Goal: Find specific fact: Find specific fact

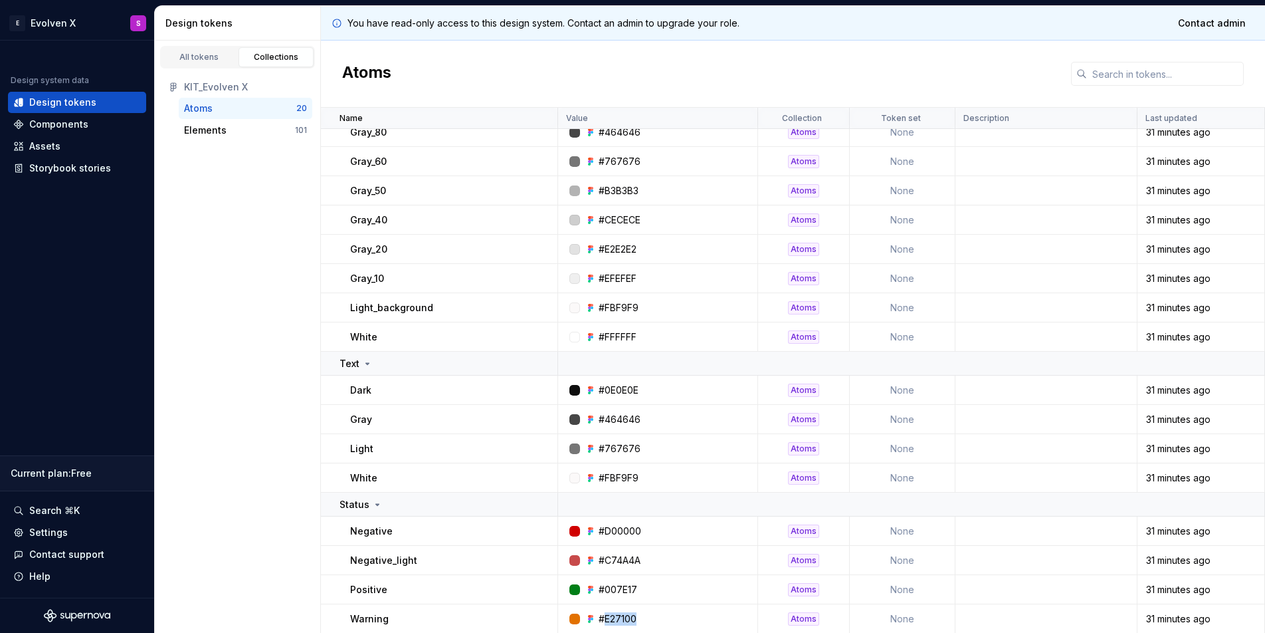
scroll to position [177, 0]
click at [98, 147] on div "Assets" at bounding box center [77, 146] width 128 height 13
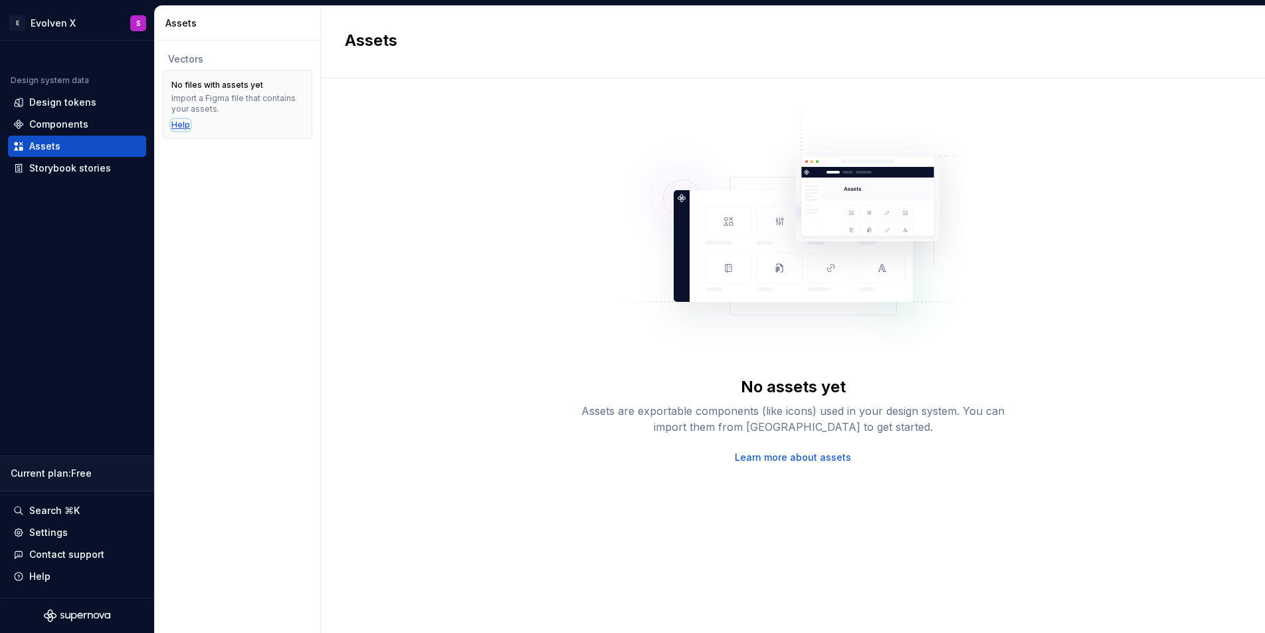
click at [185, 120] on div "Help" at bounding box center [180, 125] width 19 height 11
click at [81, 107] on div "Design tokens" at bounding box center [62, 102] width 67 height 13
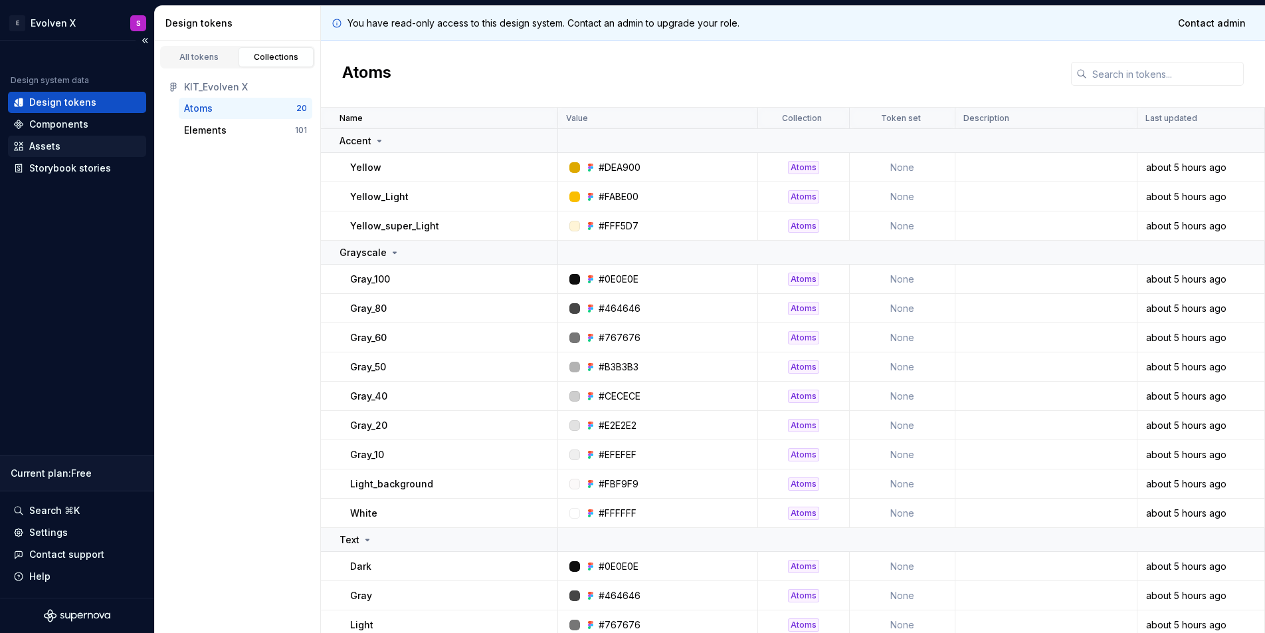
click at [82, 143] on div "Assets" at bounding box center [77, 146] width 128 height 13
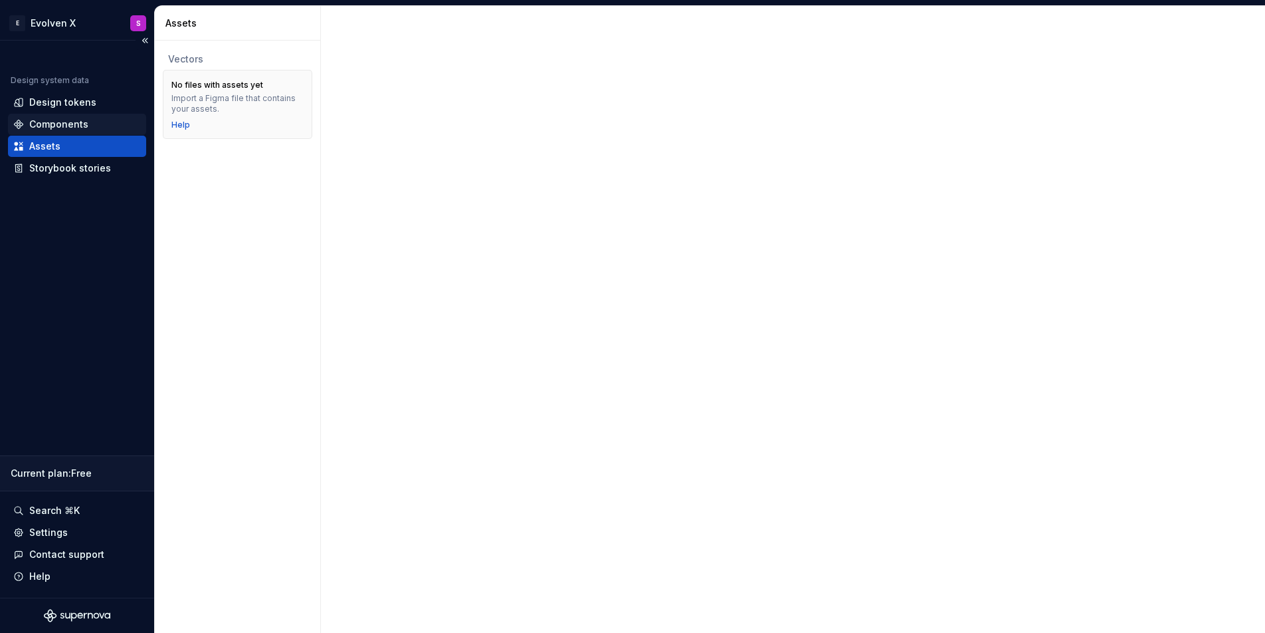
click at [69, 130] on div "Components" at bounding box center [58, 124] width 59 height 13
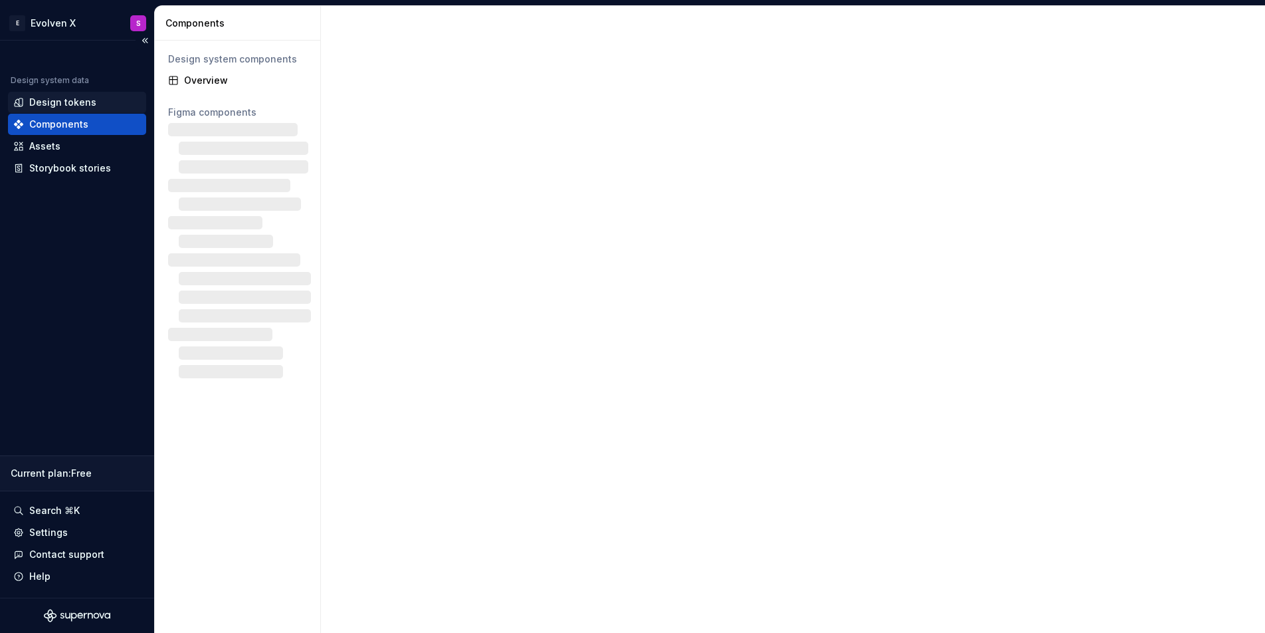
click at [104, 100] on div "Design tokens" at bounding box center [77, 102] width 128 height 13
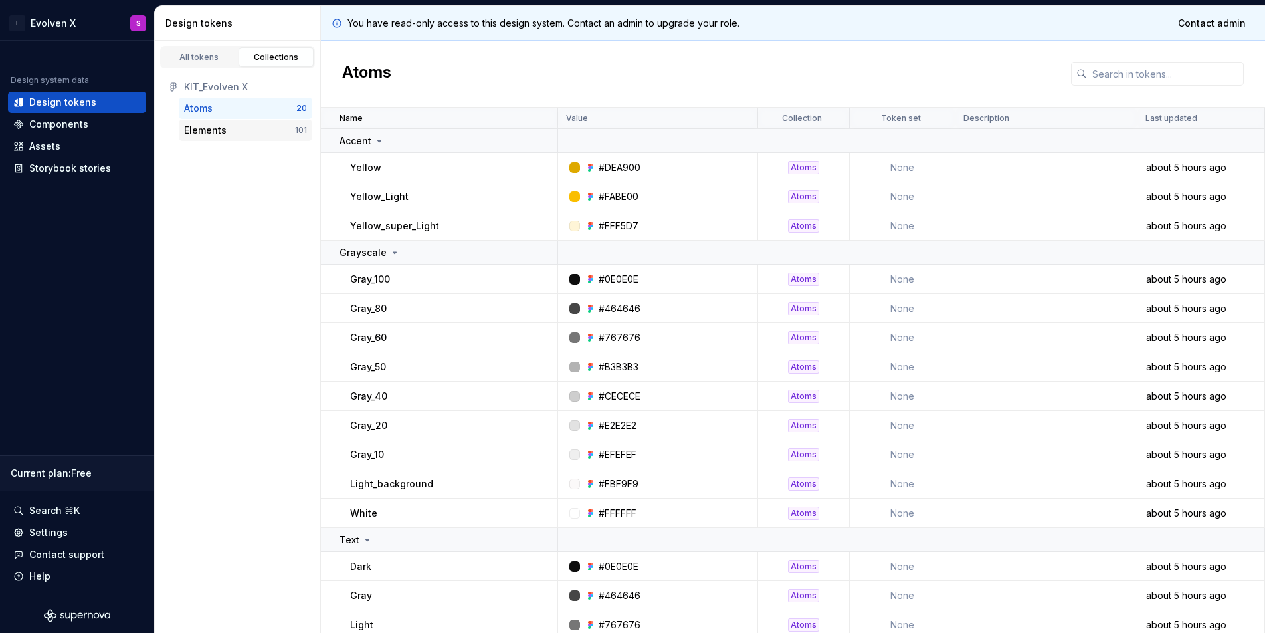
click at [247, 134] on div "Elements" at bounding box center [239, 130] width 111 height 13
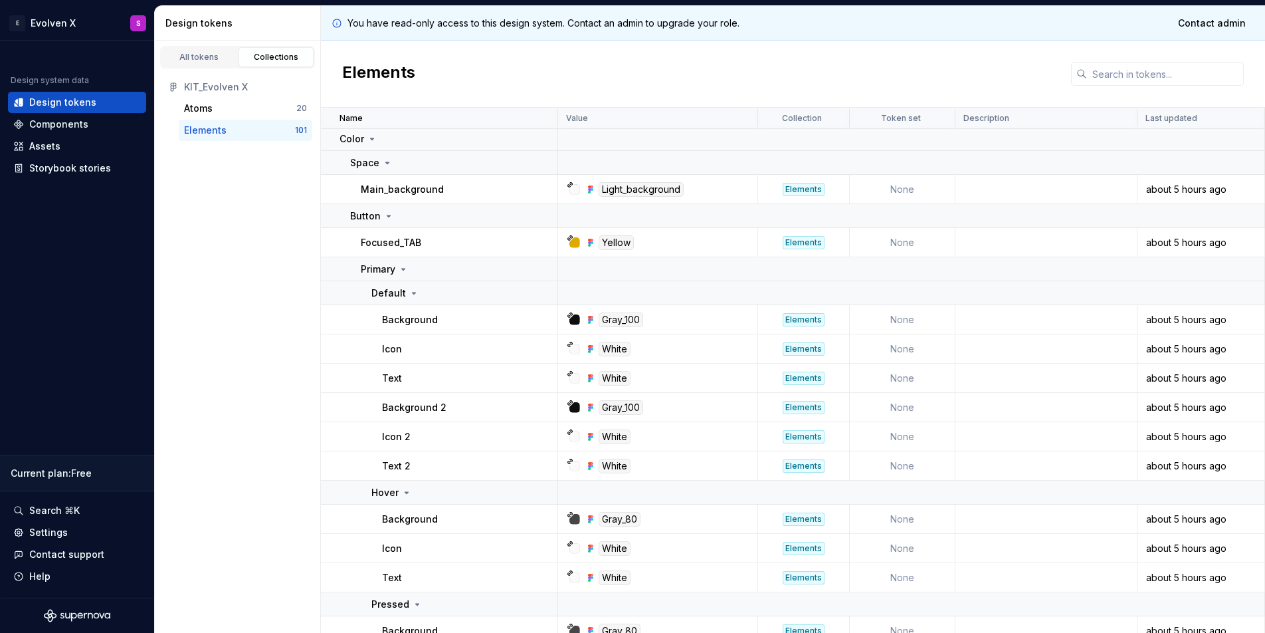
scroll to position [3, 0]
click at [631, 318] on div "Gray_100" at bounding box center [621, 319] width 45 height 15
copy div "Gray_100"
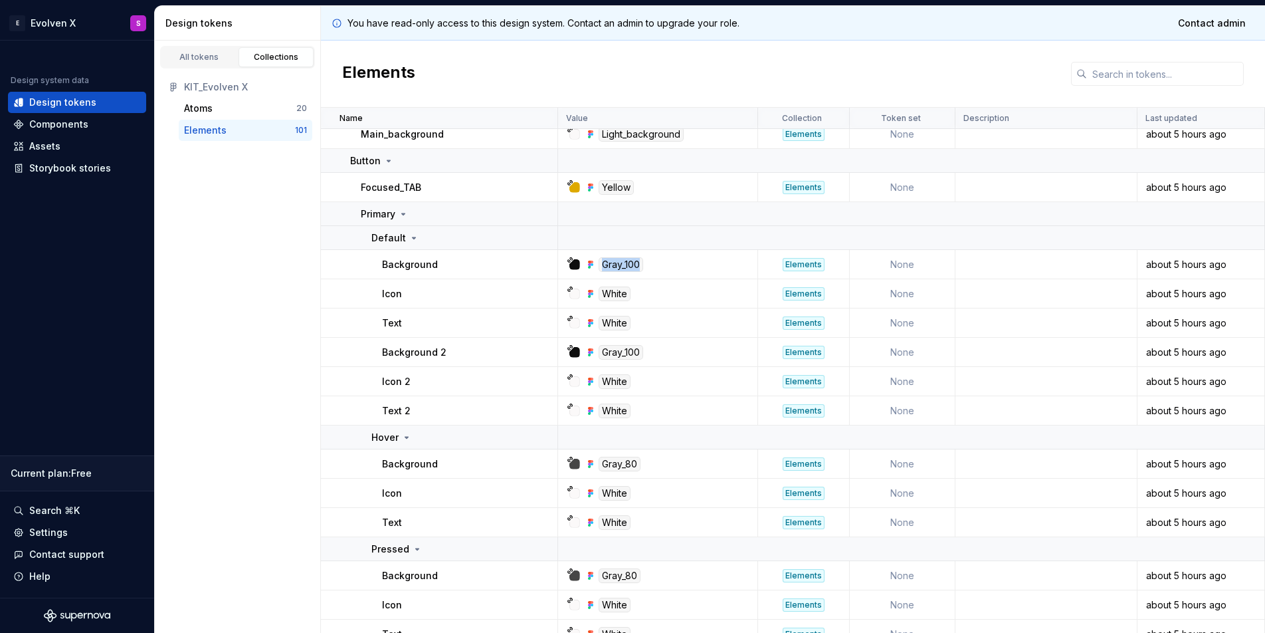
scroll to position [58, 0]
